Goal: Transaction & Acquisition: Book appointment/travel/reservation

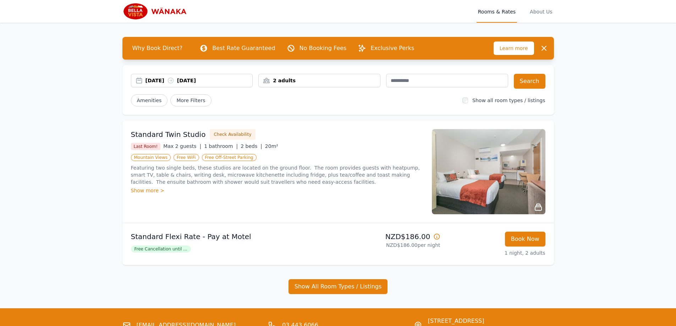
click at [198, 82] on div "[DATE] [DATE]" at bounding box center [199, 80] width 107 height 7
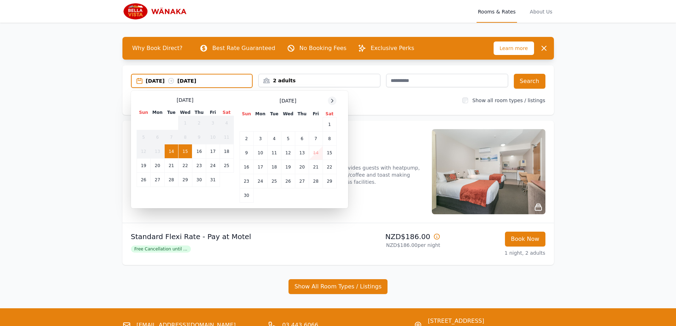
click at [332, 101] on icon at bounding box center [332, 101] width 6 height 6
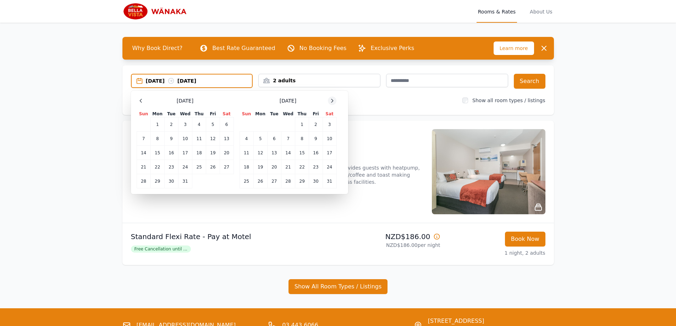
click at [332, 101] on icon at bounding box center [332, 101] width 6 height 6
click at [332, 100] on icon at bounding box center [332, 101] width 6 height 6
click at [333, 100] on icon at bounding box center [333, 100] width 2 height 3
click at [302, 141] on td "9" at bounding box center [302, 139] width 14 height 14
click at [331, 138] on td "11" at bounding box center [330, 139] width 14 height 14
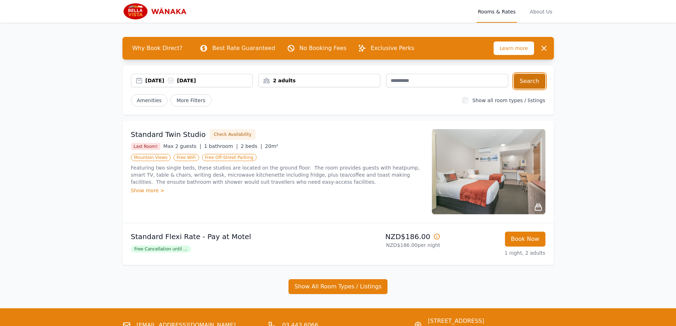
click at [527, 82] on button "Search" at bounding box center [530, 81] width 32 height 15
